Goal: Browse casually

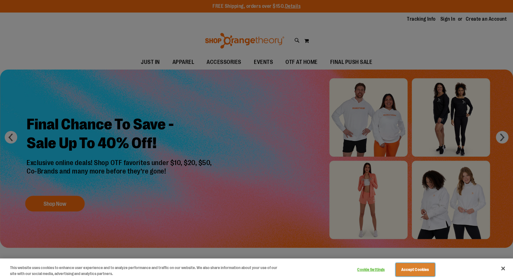
click at [412, 272] on button "Accept Cookies" at bounding box center [415, 269] width 39 height 13
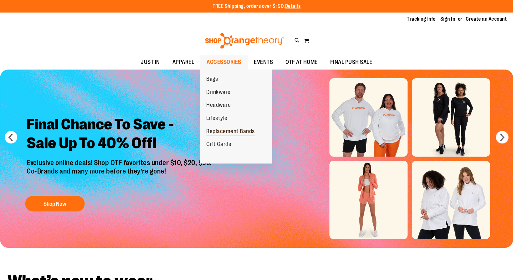
click at [237, 134] on span "Replacement Bands" at bounding box center [230, 132] width 49 height 8
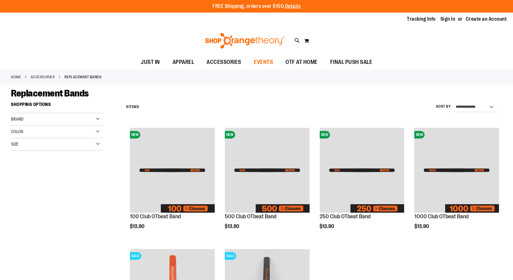
click at [268, 61] on span "EVENTS" at bounding box center [263, 62] width 19 height 14
click at [301, 61] on span "OTF AT HOME" at bounding box center [302, 62] width 32 height 14
